Goal: Task Accomplishment & Management: Manage account settings

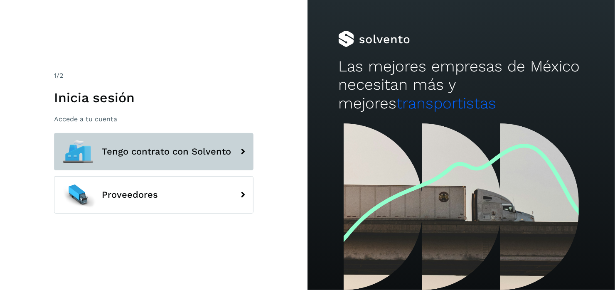
click at [168, 149] on span "Tengo contrato con Solvento" at bounding box center [166, 152] width 129 height 10
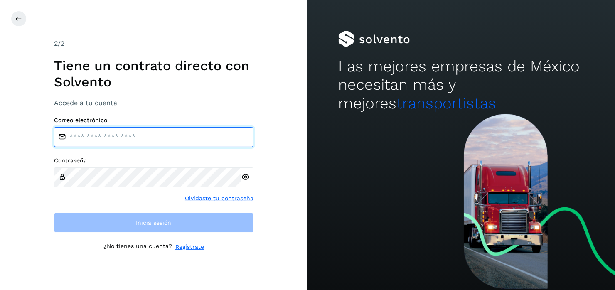
click at [102, 140] on input "email" at bounding box center [153, 137] width 199 height 20
type input "**********"
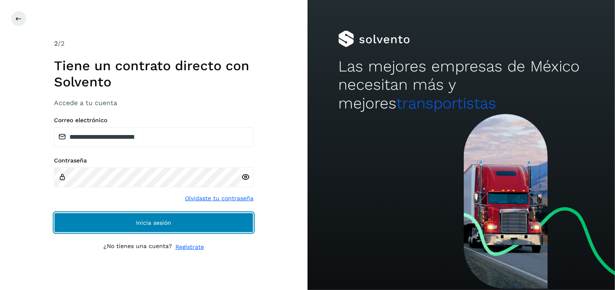
click at [159, 226] on button "Inicia sesión" at bounding box center [153, 223] width 199 height 20
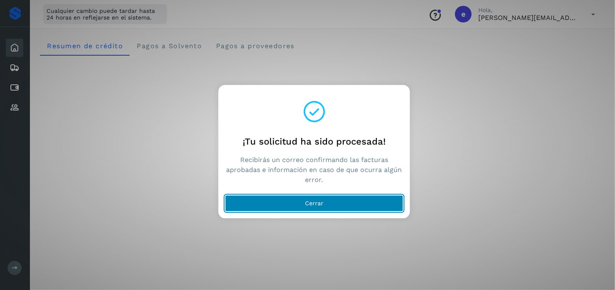
click at [306, 207] on button "Cerrar" at bounding box center [314, 203] width 178 height 17
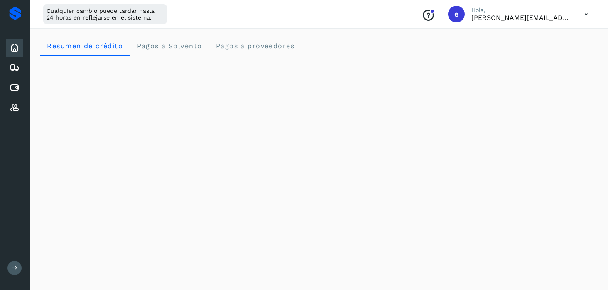
click at [587, 14] on icon at bounding box center [586, 14] width 17 height 17
click at [531, 56] on div "Cerrar sesión" at bounding box center [545, 54] width 99 height 16
